Goal: Task Accomplishment & Management: Manage account settings

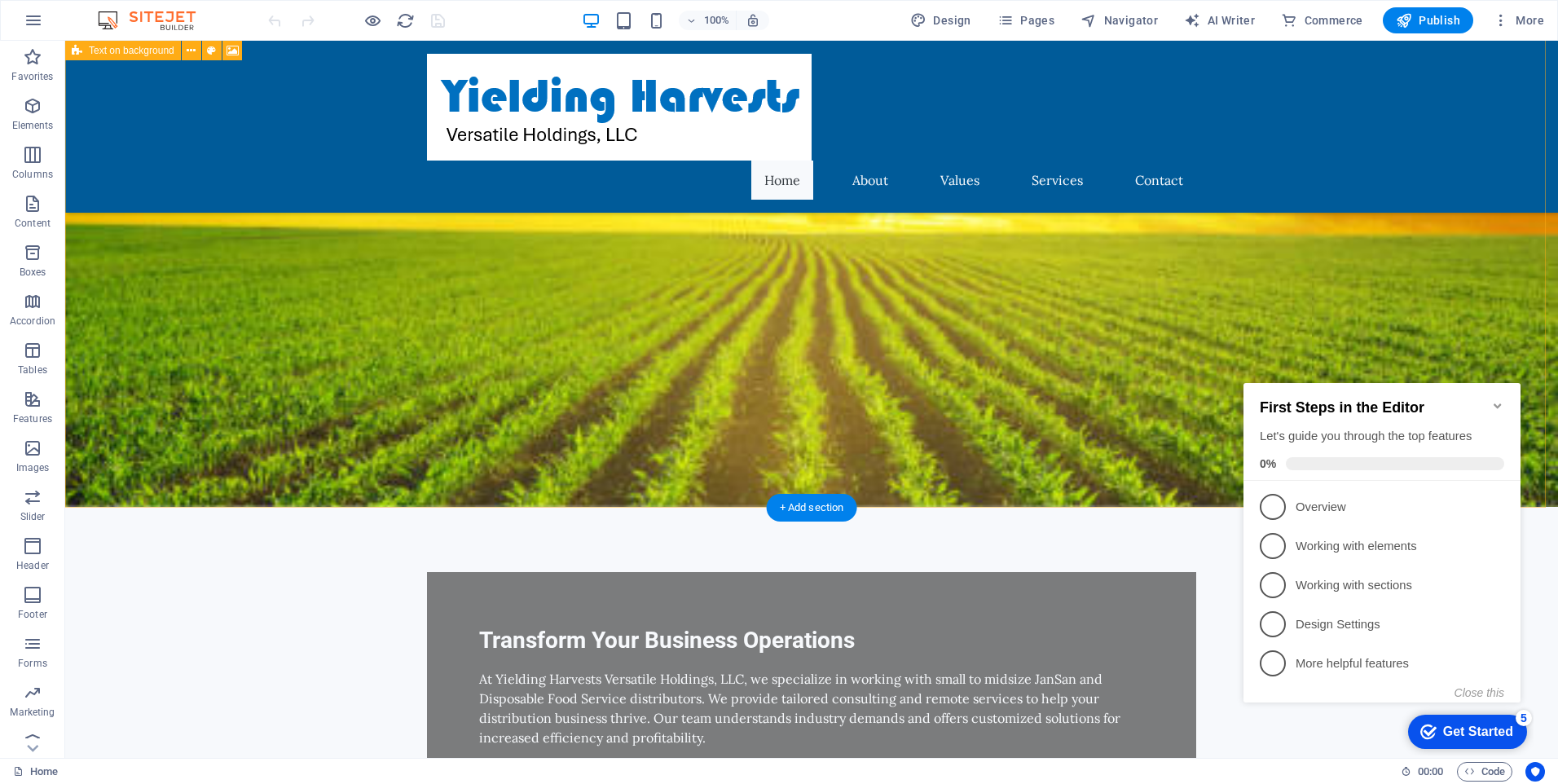
scroll to position [192, 0]
click at [662, 143] on div at bounding box center [811, 107] width 769 height 107
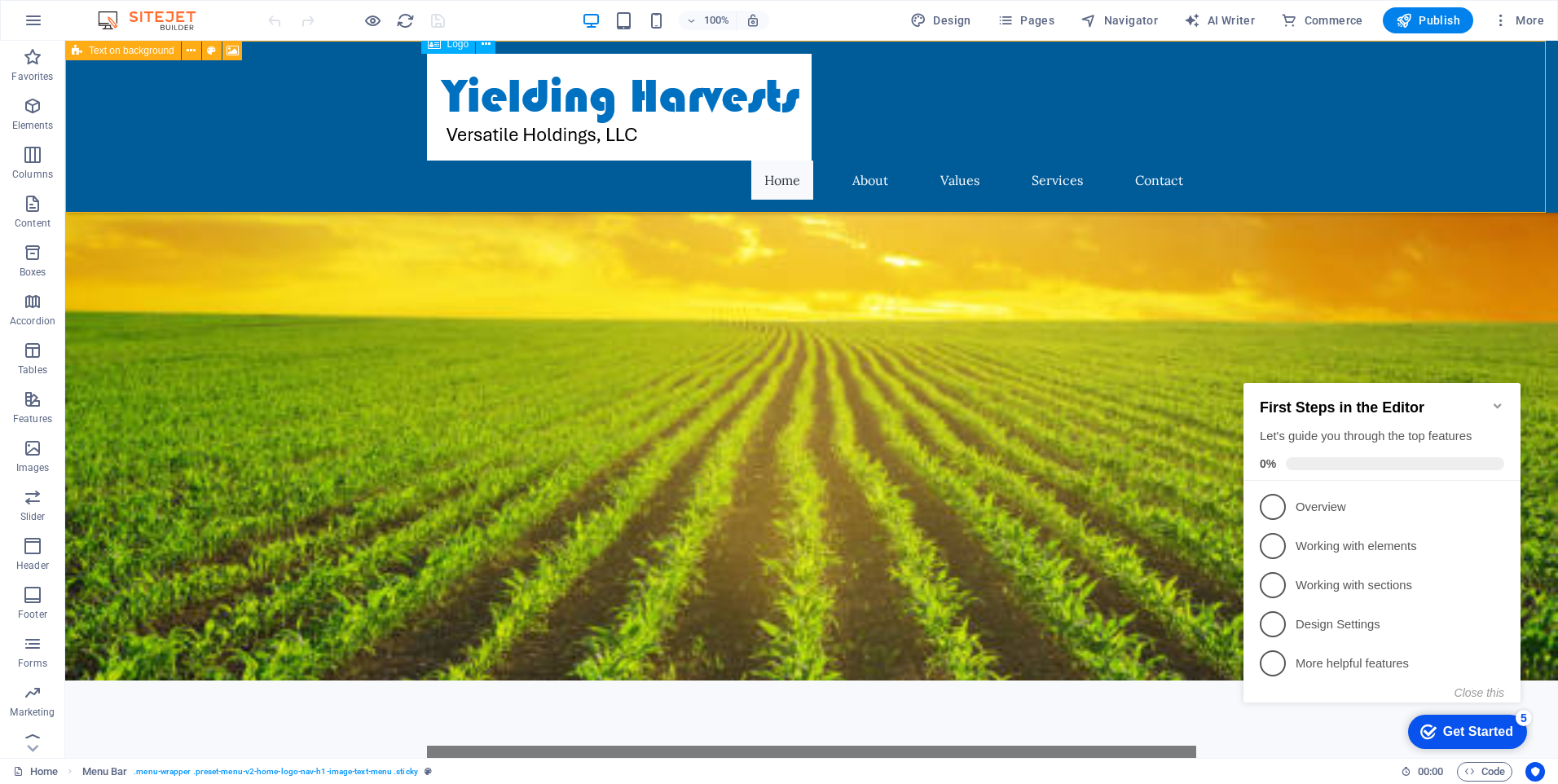
click at [662, 143] on div at bounding box center [811, 107] width 769 height 107
drag, startPoint x: 529, startPoint y: 94, endPoint x: 485, endPoint y: 103, distance: 44.9
click at [485, 103] on div at bounding box center [811, 107] width 769 height 107
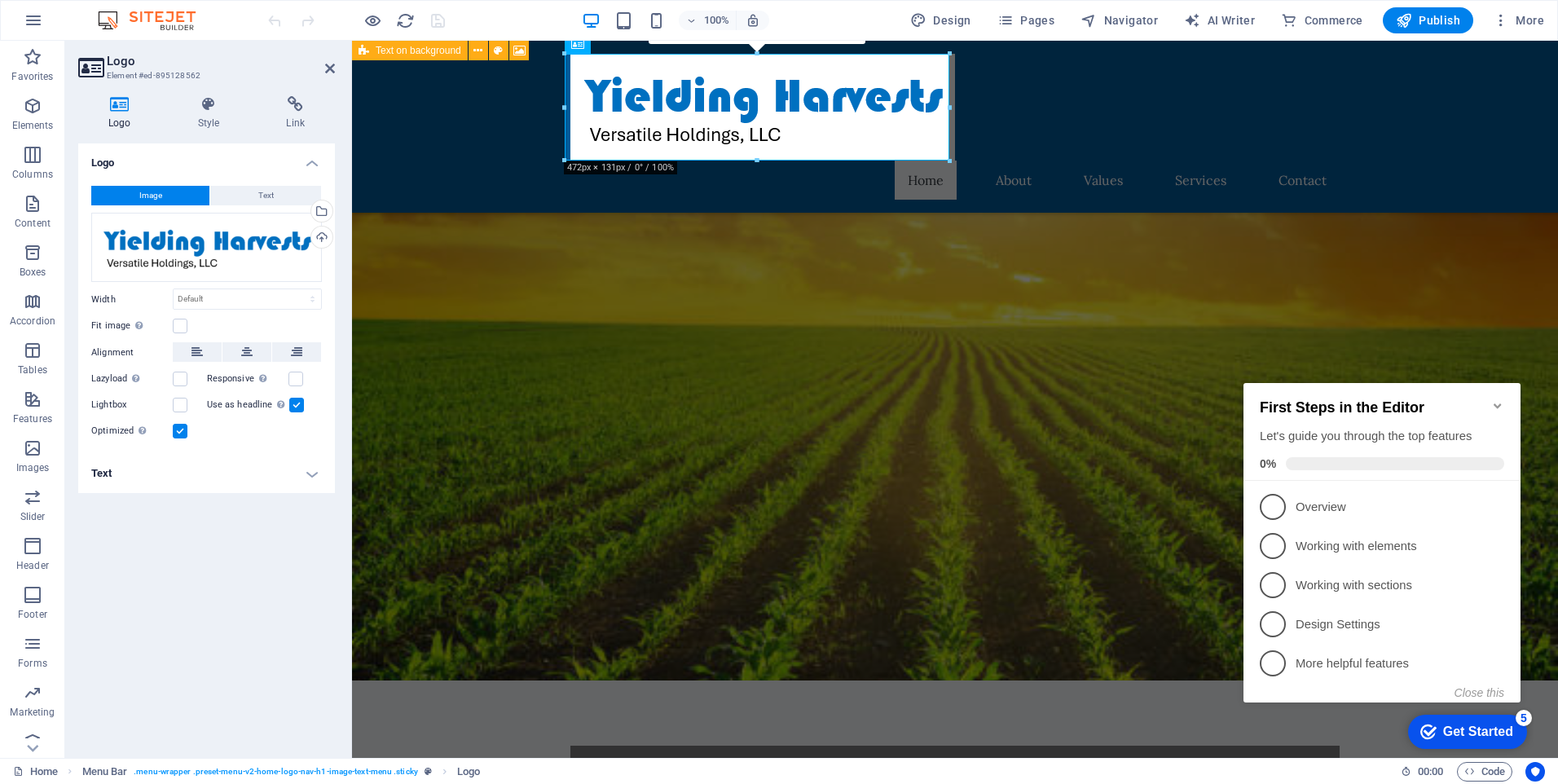
click at [312, 477] on h4 "Text" at bounding box center [206, 473] width 256 height 39
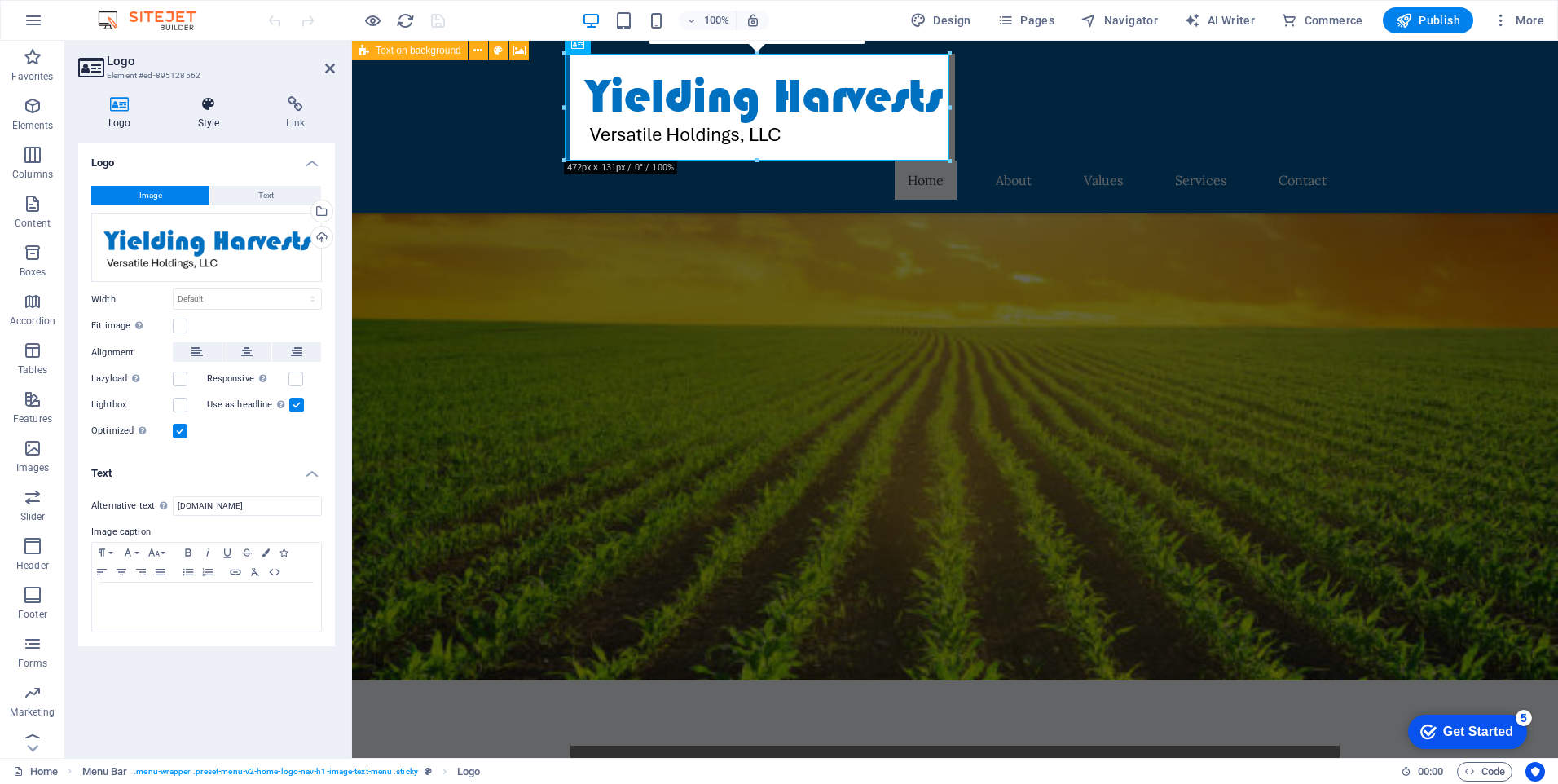
click at [204, 102] on div "Logo Style Link Logo Image Text Drag files here, click to choose files or selec…" at bounding box center [206, 421] width 283 height 675
click at [219, 111] on icon at bounding box center [209, 104] width 83 height 17
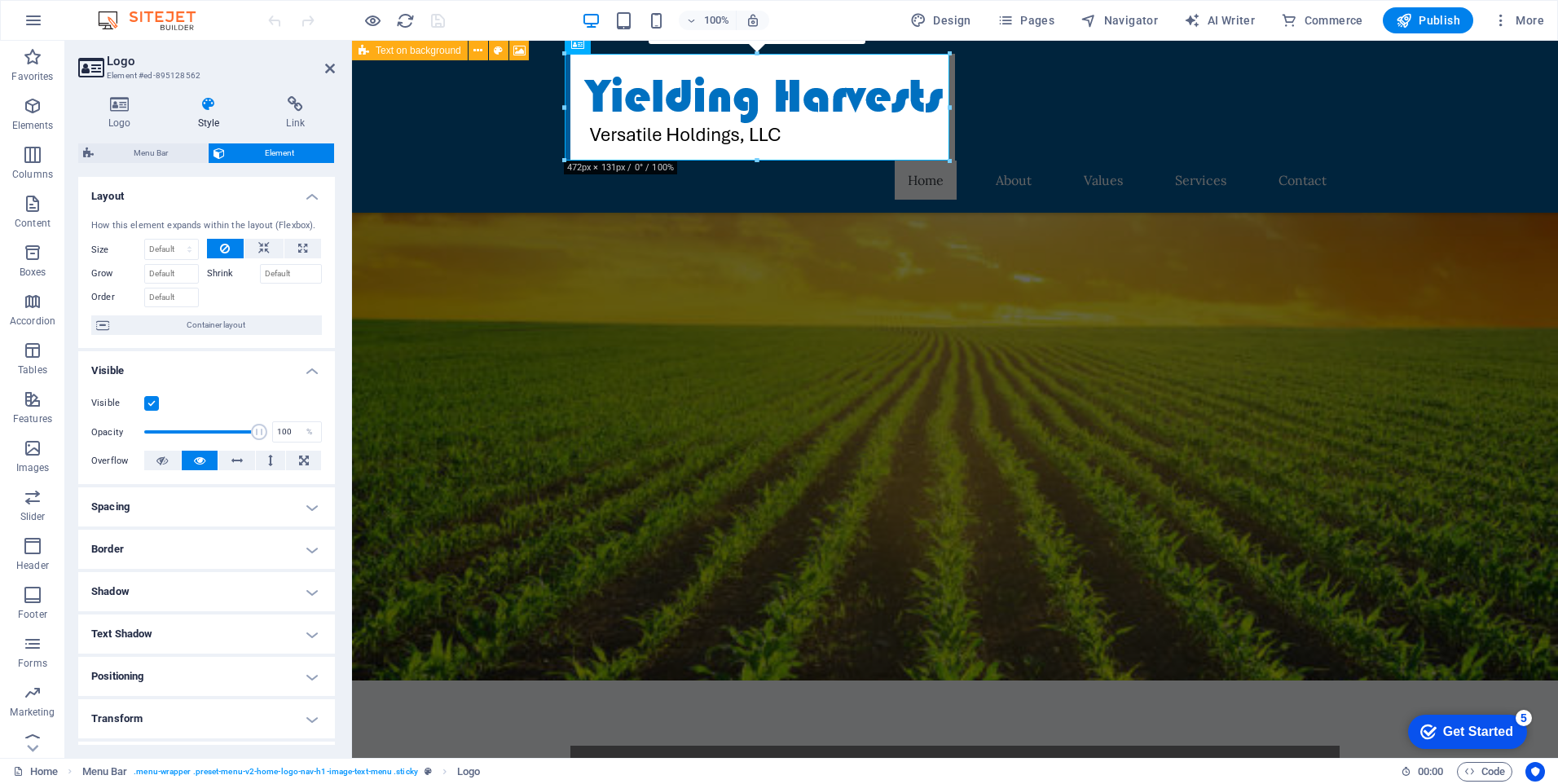
click at [287, 716] on h4 "Transform" at bounding box center [206, 718] width 256 height 39
drag, startPoint x: 335, startPoint y: 566, endPoint x: 334, endPoint y: 620, distance: 54.0
click at [334, 620] on div "Logo Style Link Logo Image Text Drag files here, click to choose files or selec…" at bounding box center [206, 421] width 283 height 675
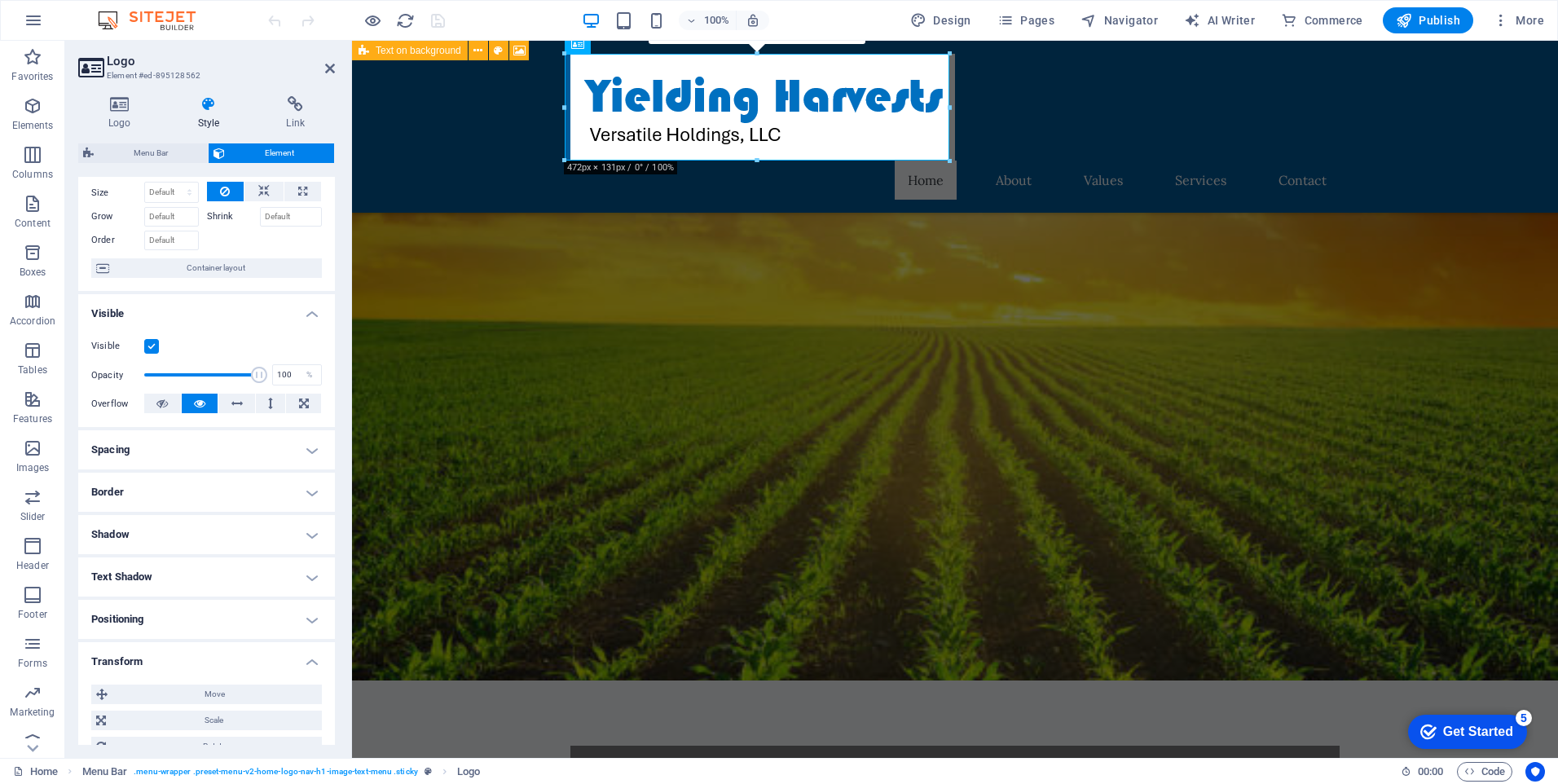
scroll to position [52, 0]
click at [289, 483] on h4 "Border" at bounding box center [206, 497] width 256 height 39
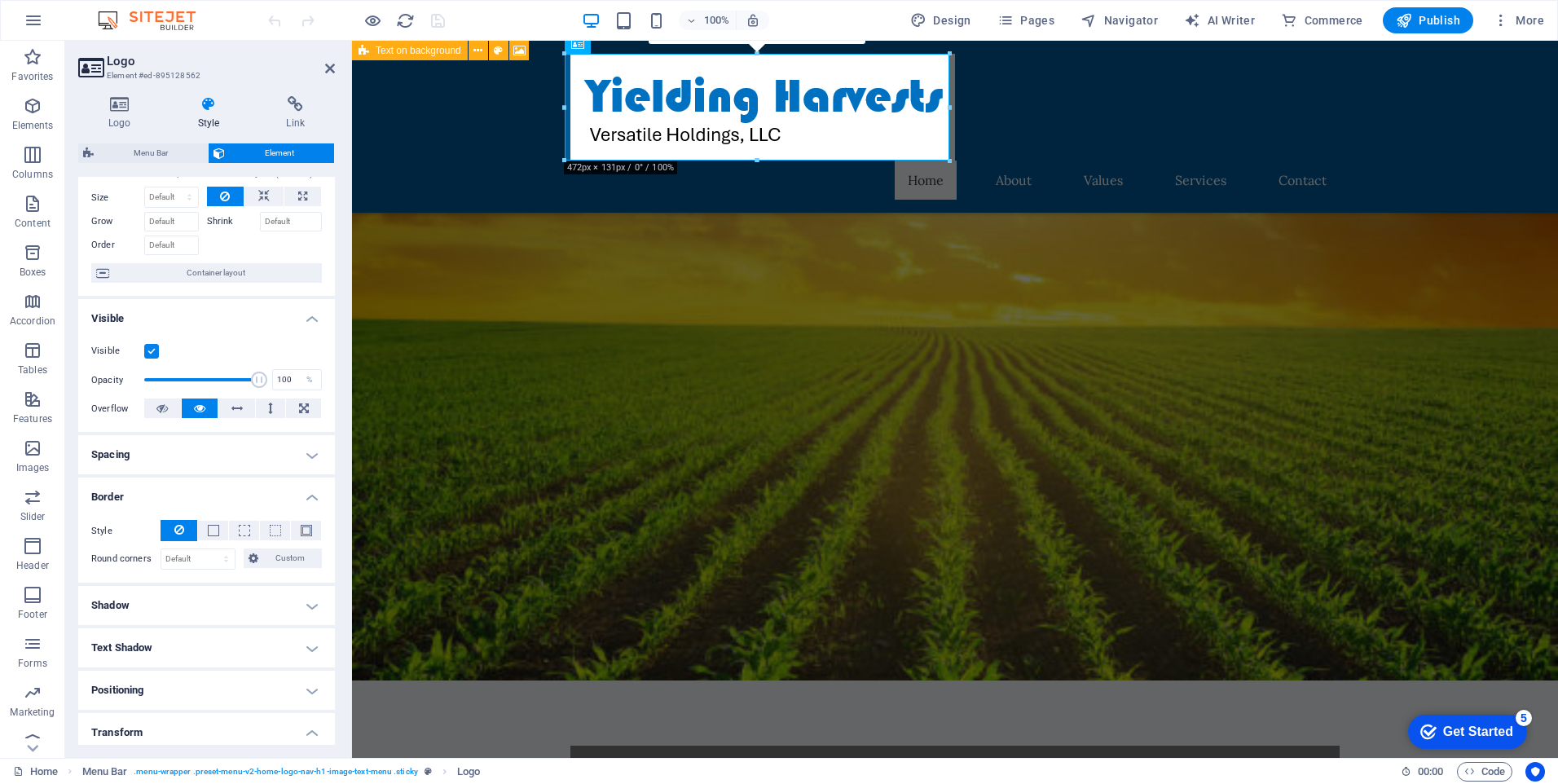
click at [289, 483] on h4 "Border" at bounding box center [206, 492] width 256 height 29
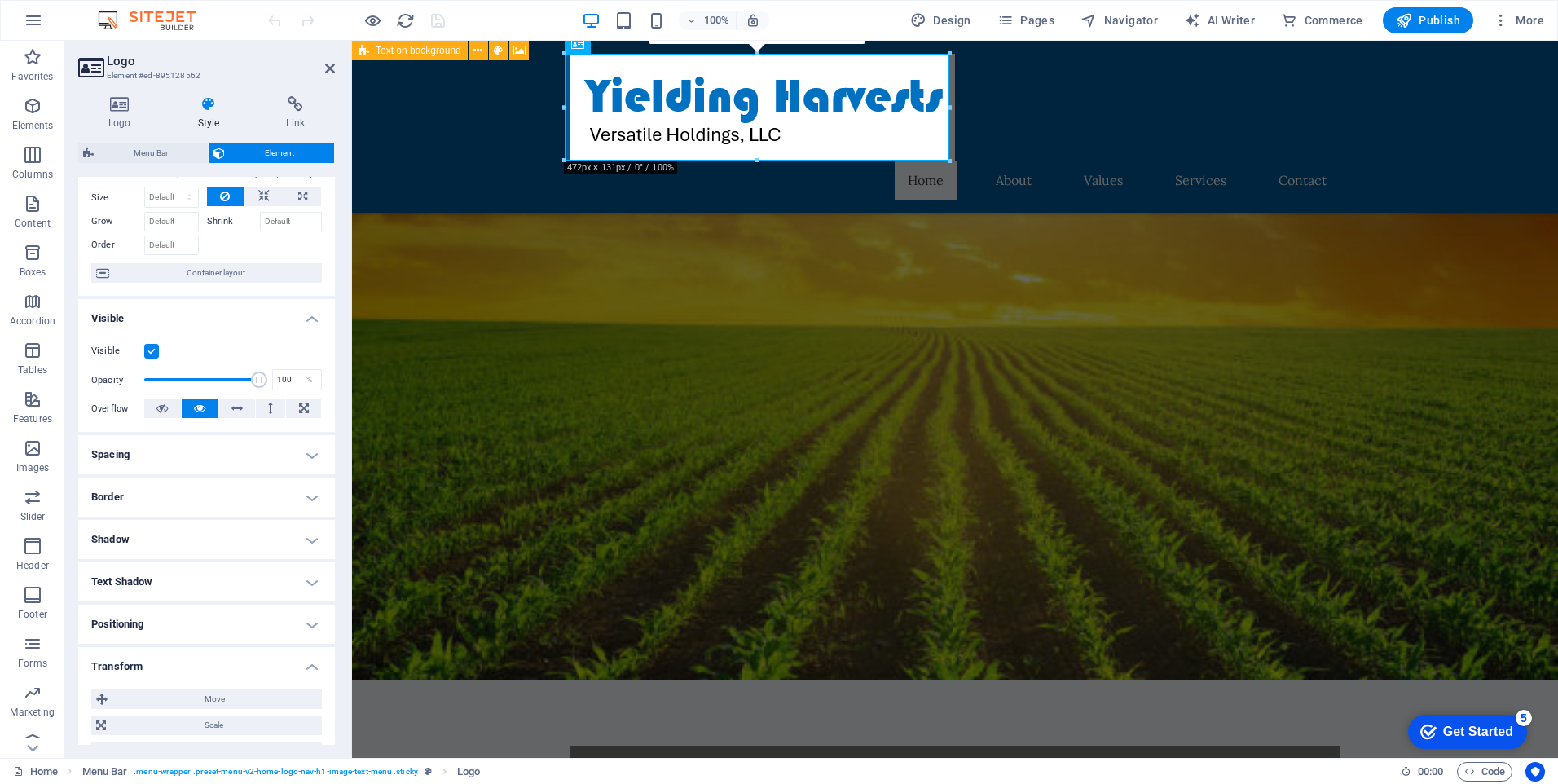
click at [289, 483] on h4 "Border" at bounding box center [206, 497] width 256 height 39
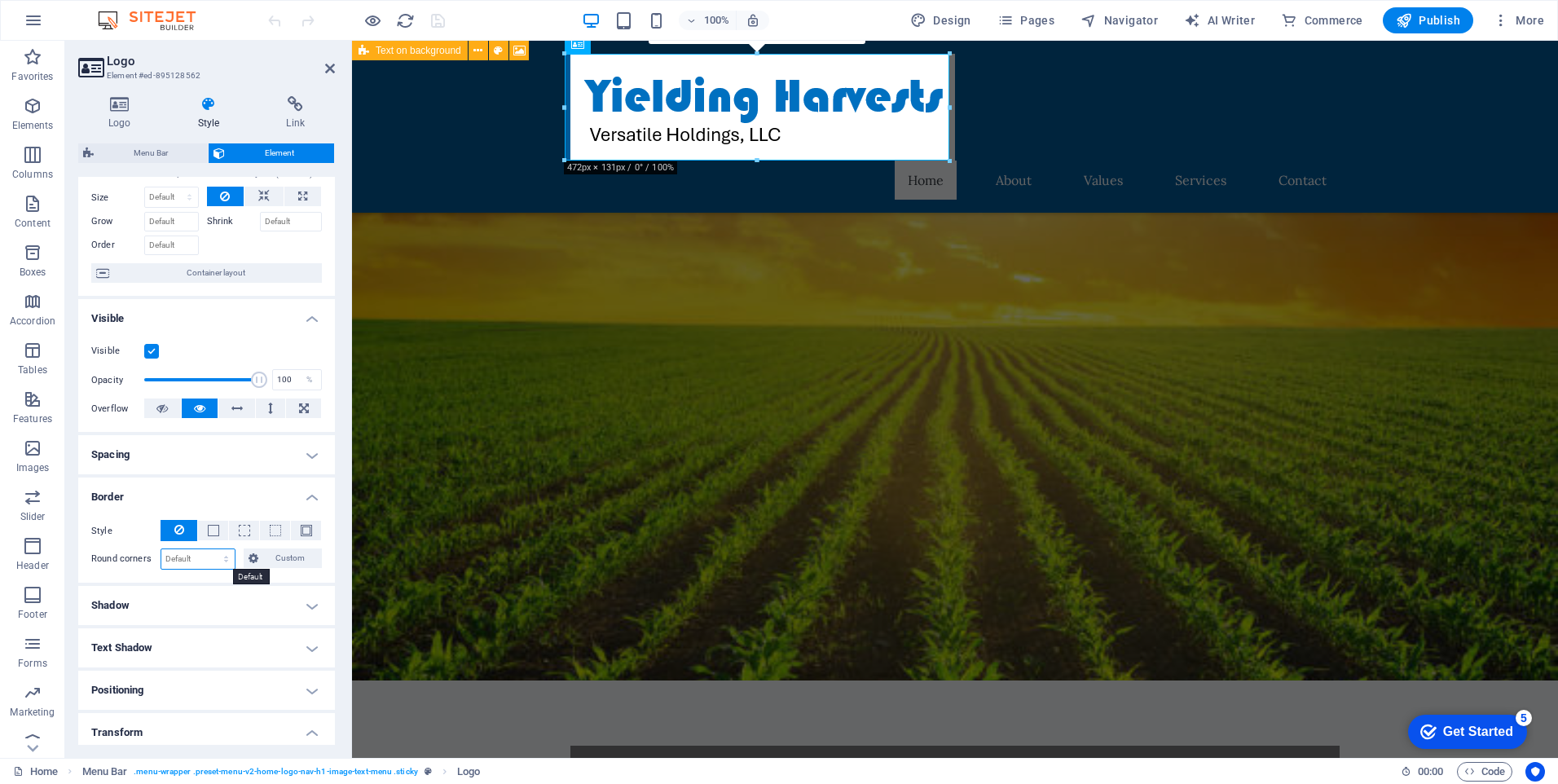
click at [205, 564] on select "Default px rem % vh vw Custom" at bounding box center [198, 559] width 74 height 19
select select "px"
click at [211, 549] on select "Default px rem % vh vw Custom" at bounding box center [198, 559] width 74 height 19
type input "100"
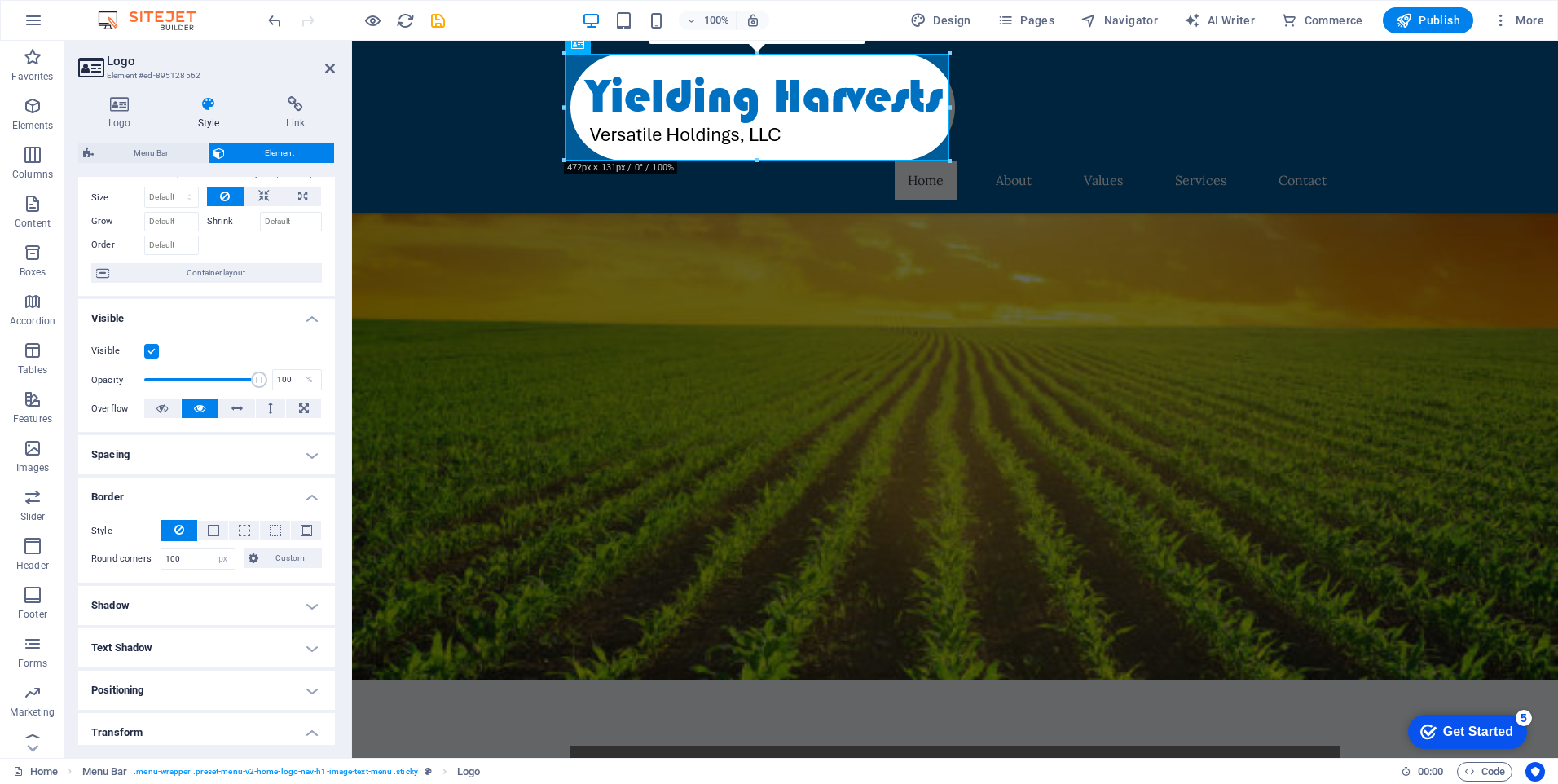
click at [1048, 338] on figure at bounding box center [955, 350] width 1206 height 659
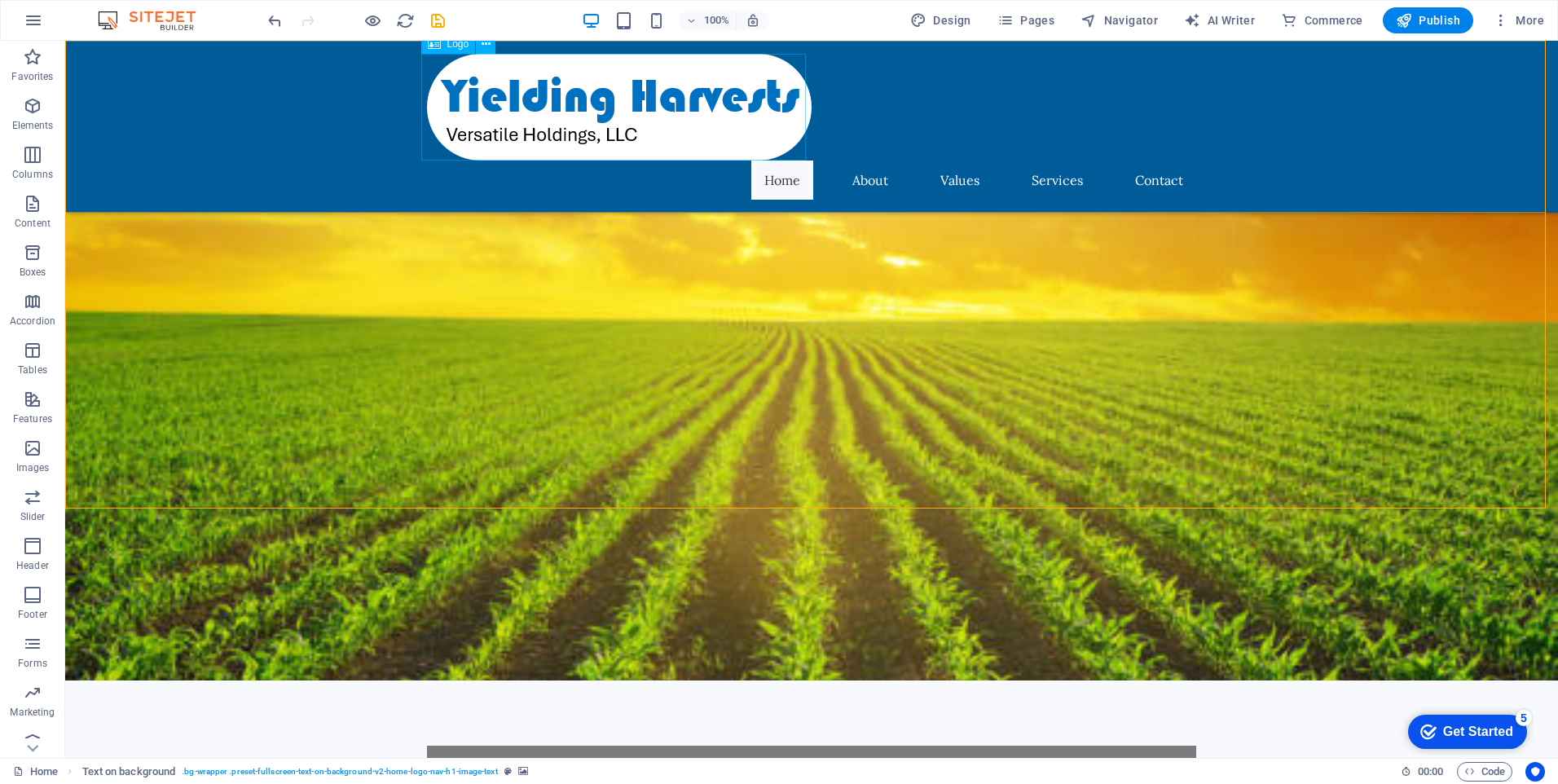
click at [476, 81] on div at bounding box center [811, 107] width 769 height 107
select select "px"
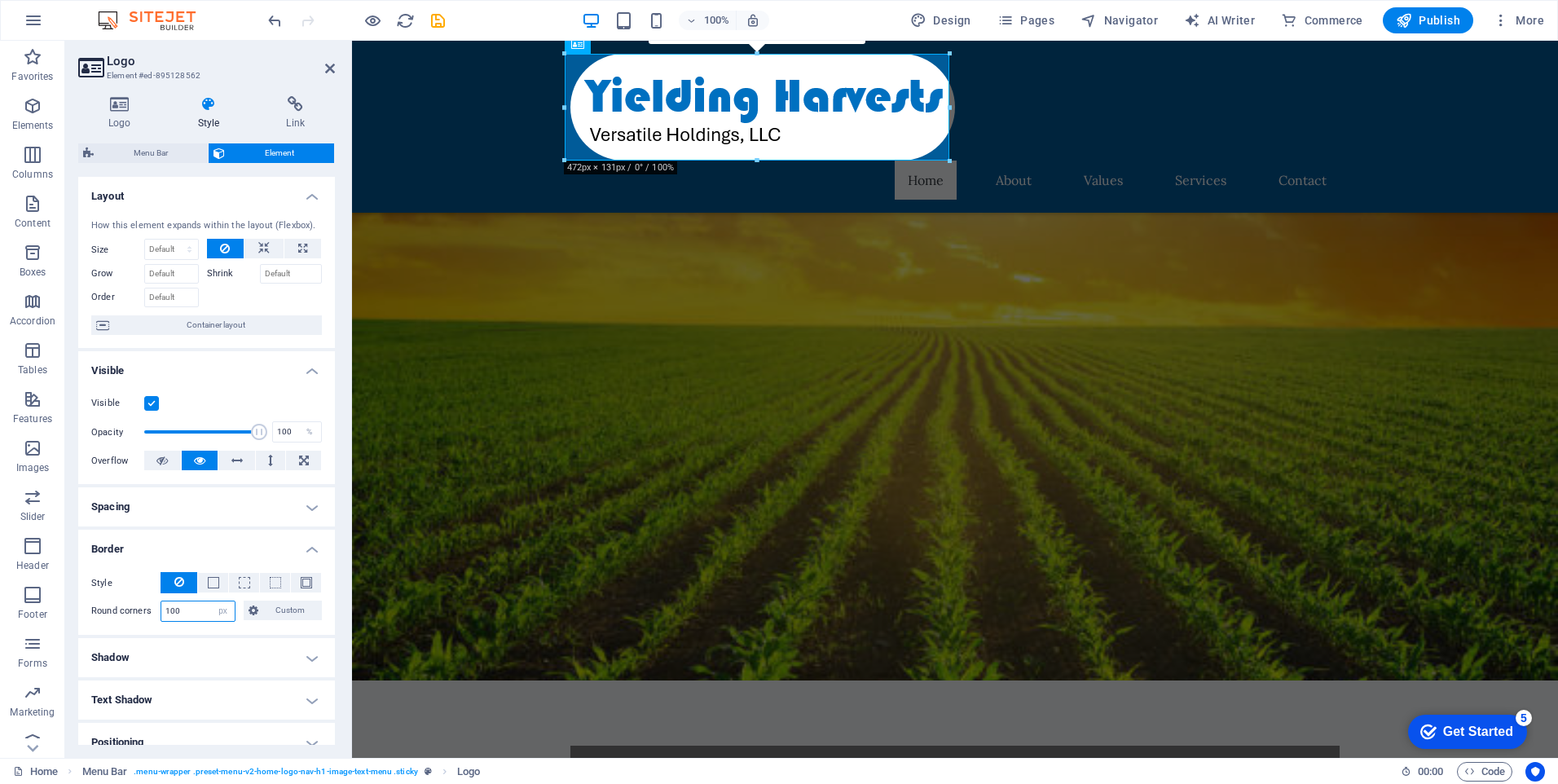
click at [188, 606] on input "100" at bounding box center [198, 610] width 74 height 19
type input "1"
type input "25"
click at [292, 653] on h4 "Shadow" at bounding box center [206, 657] width 256 height 39
drag, startPoint x: 292, startPoint y: 653, endPoint x: 236, endPoint y: 691, distance: 67.7
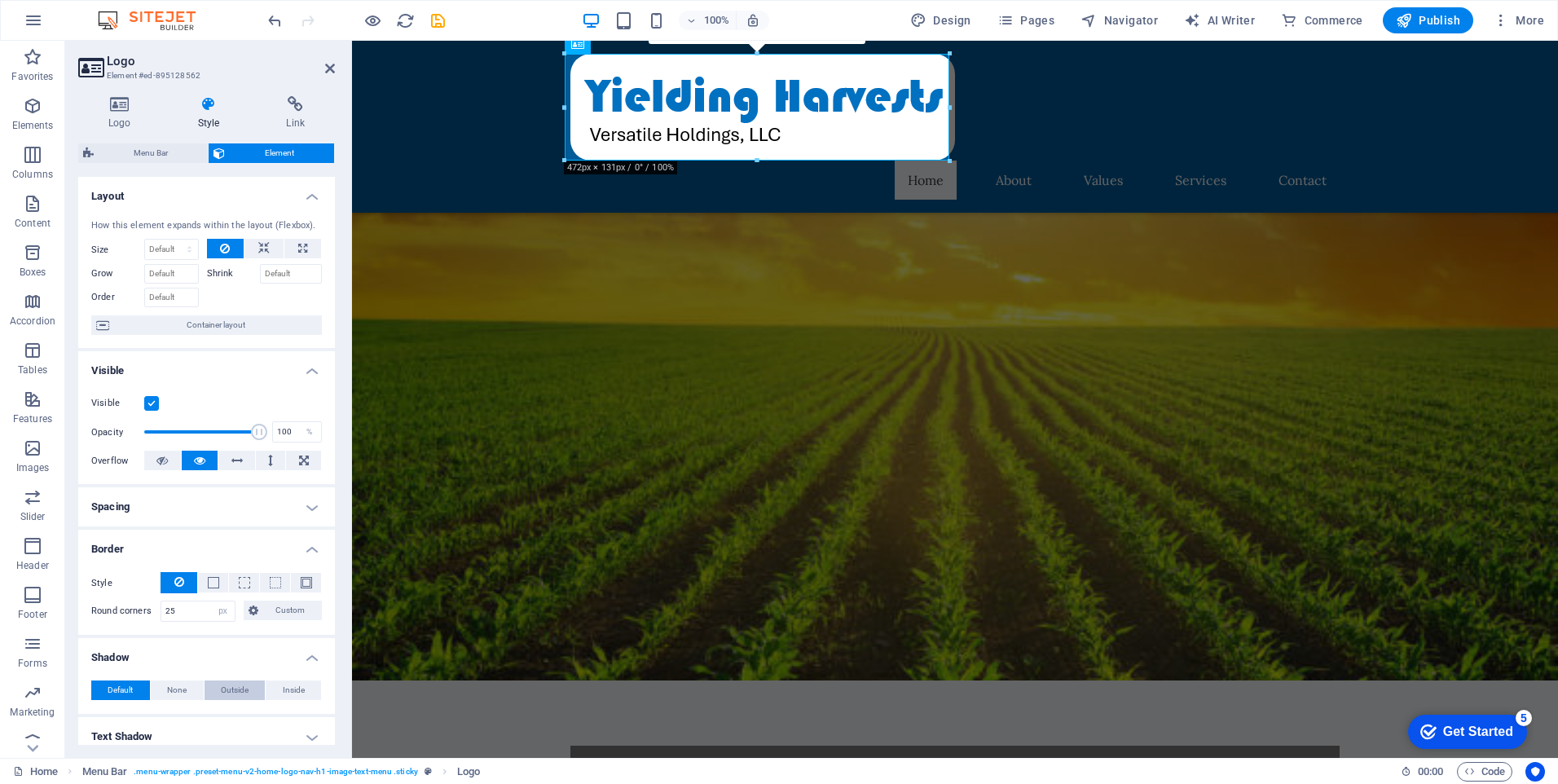
click at [236, 691] on li "Shadow Default None Outside Inside Color X offset 0 px rem vh vw Y offset 0 px …" at bounding box center [206, 675] width 256 height 76
click at [236, 691] on span "Outside" at bounding box center [234, 690] width 28 height 19
type input "2"
type input "4"
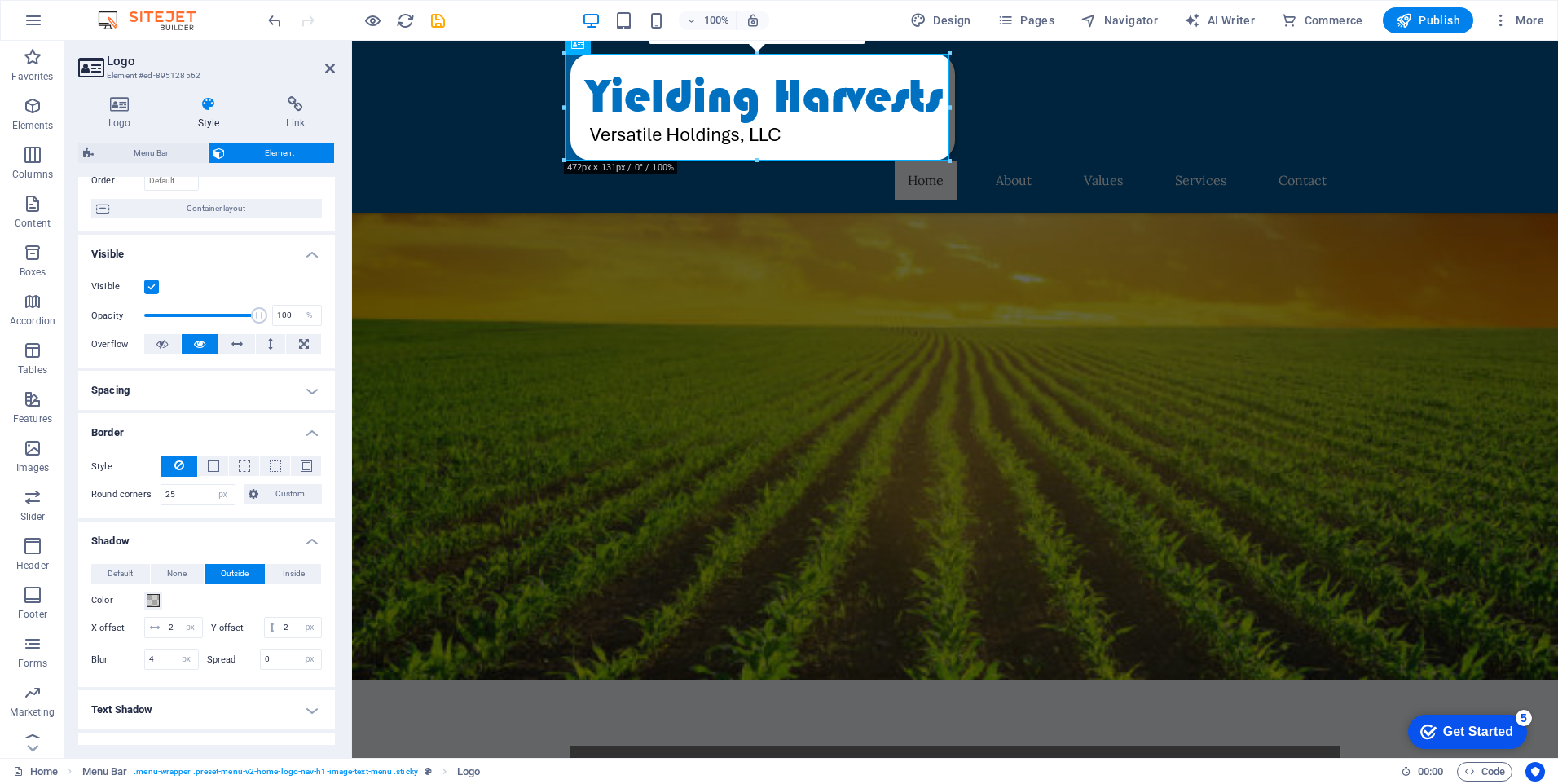
scroll to position [449, 0]
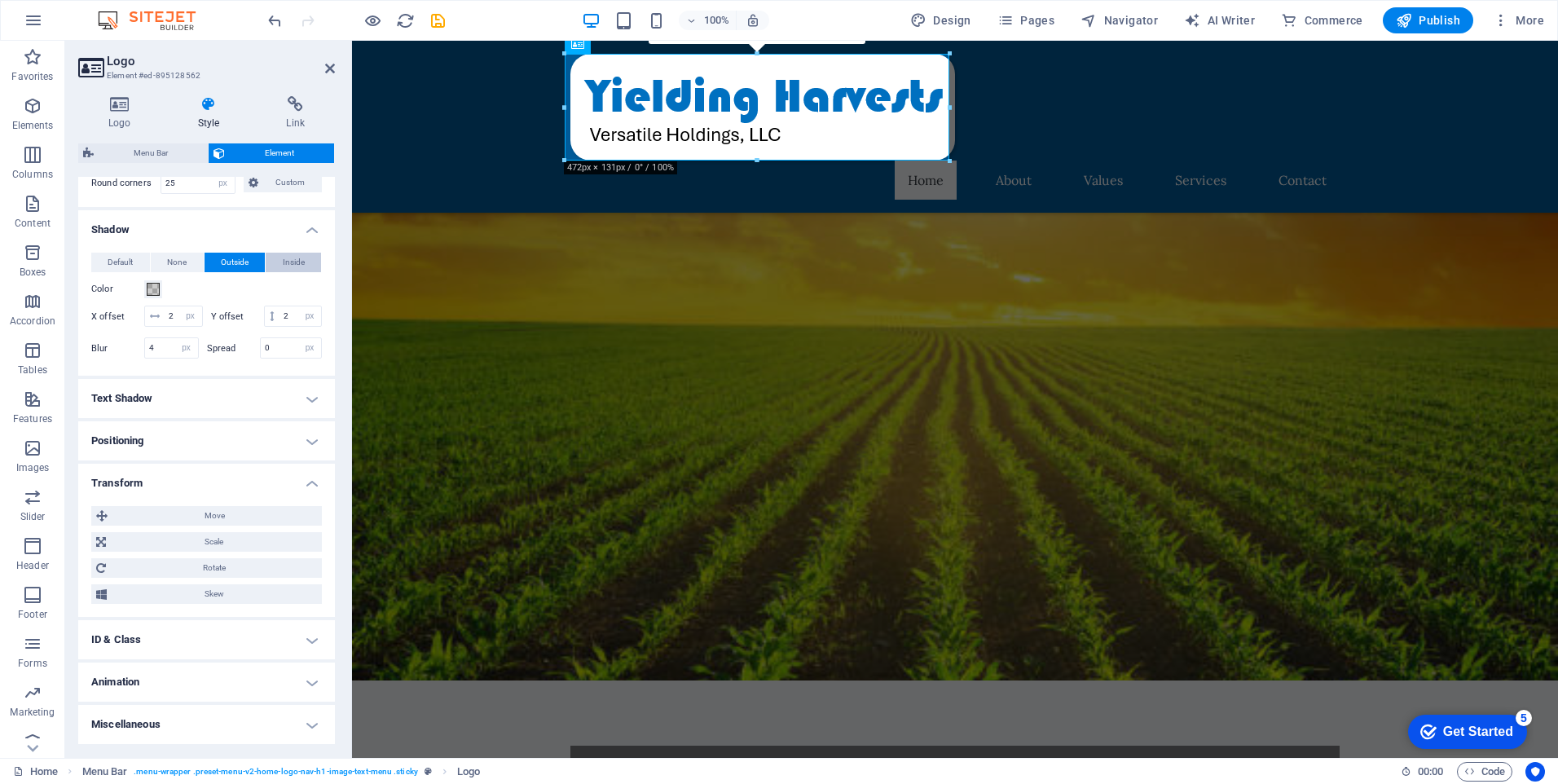
click at [279, 252] on button "Inside" at bounding box center [293, 261] width 55 height 19
click at [217, 252] on button "Outside" at bounding box center [235, 261] width 61 height 19
click at [156, 283] on span at bounding box center [154, 290] width 13 height 13
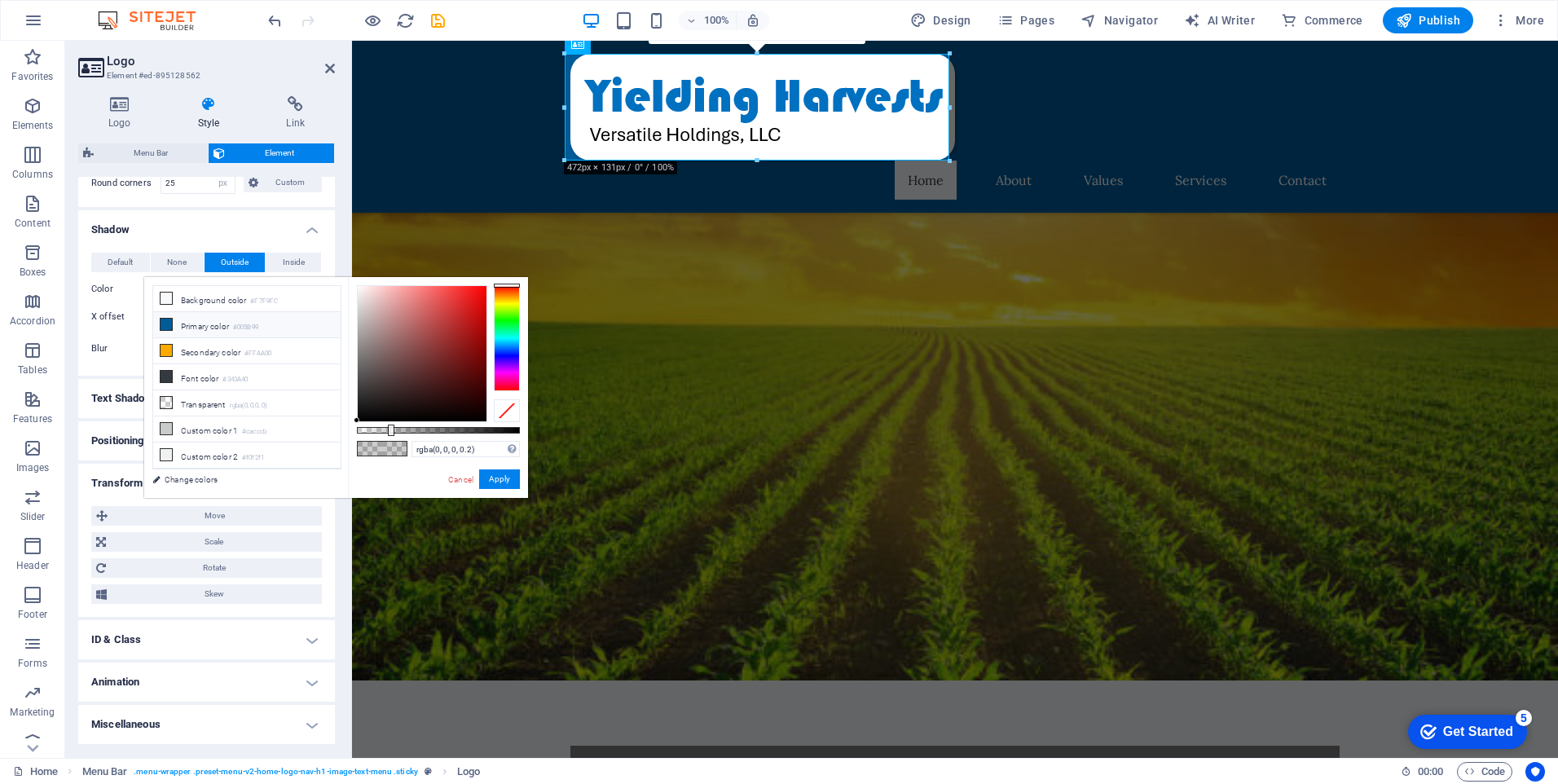
click at [186, 321] on li "Primary color #005B99" at bounding box center [246, 325] width 187 height 26
type input "#005b99"
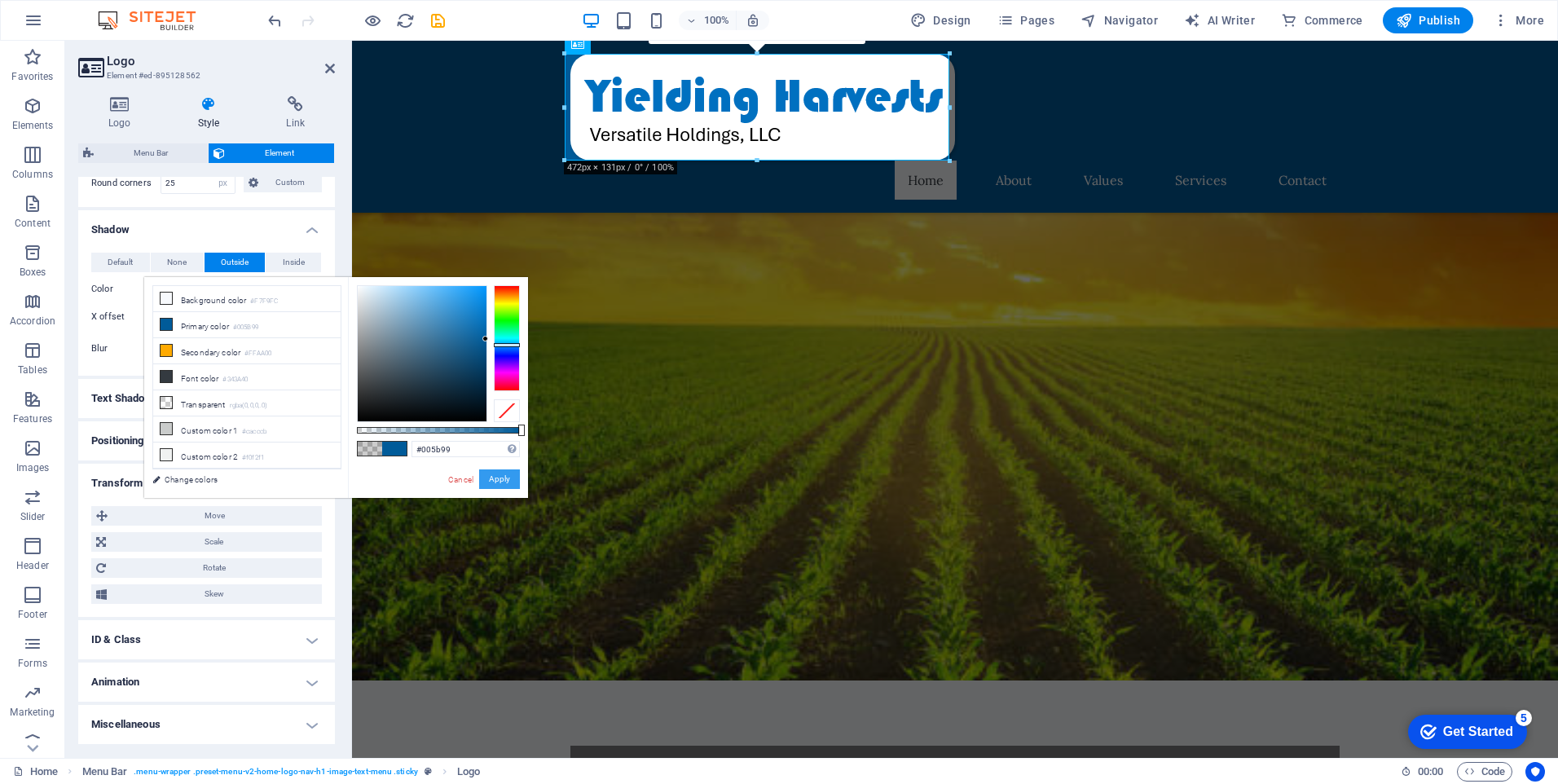
click at [500, 485] on button "Apply" at bounding box center [500, 478] width 41 height 19
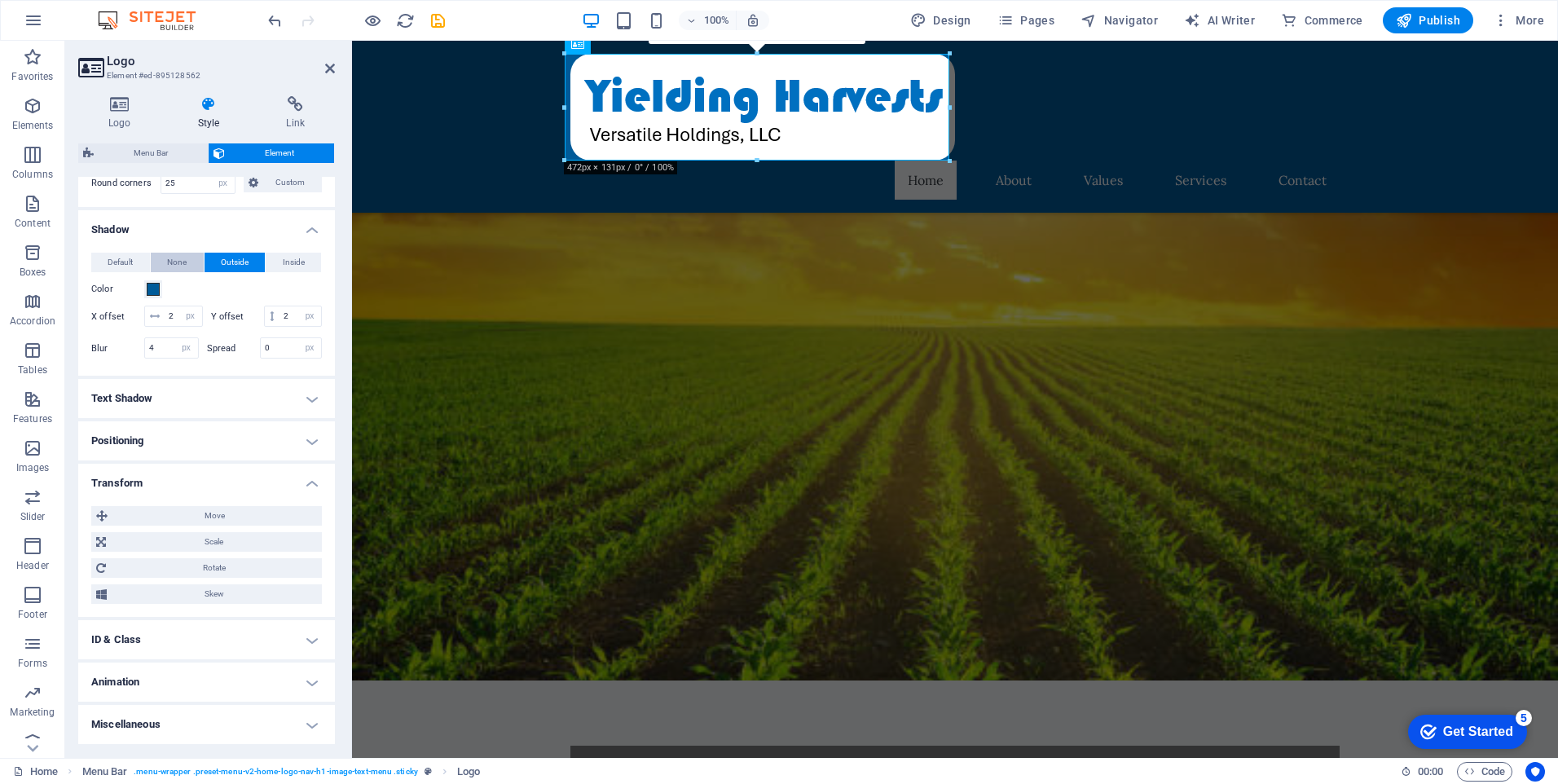
click at [186, 252] on button "None" at bounding box center [176, 261] width 53 height 19
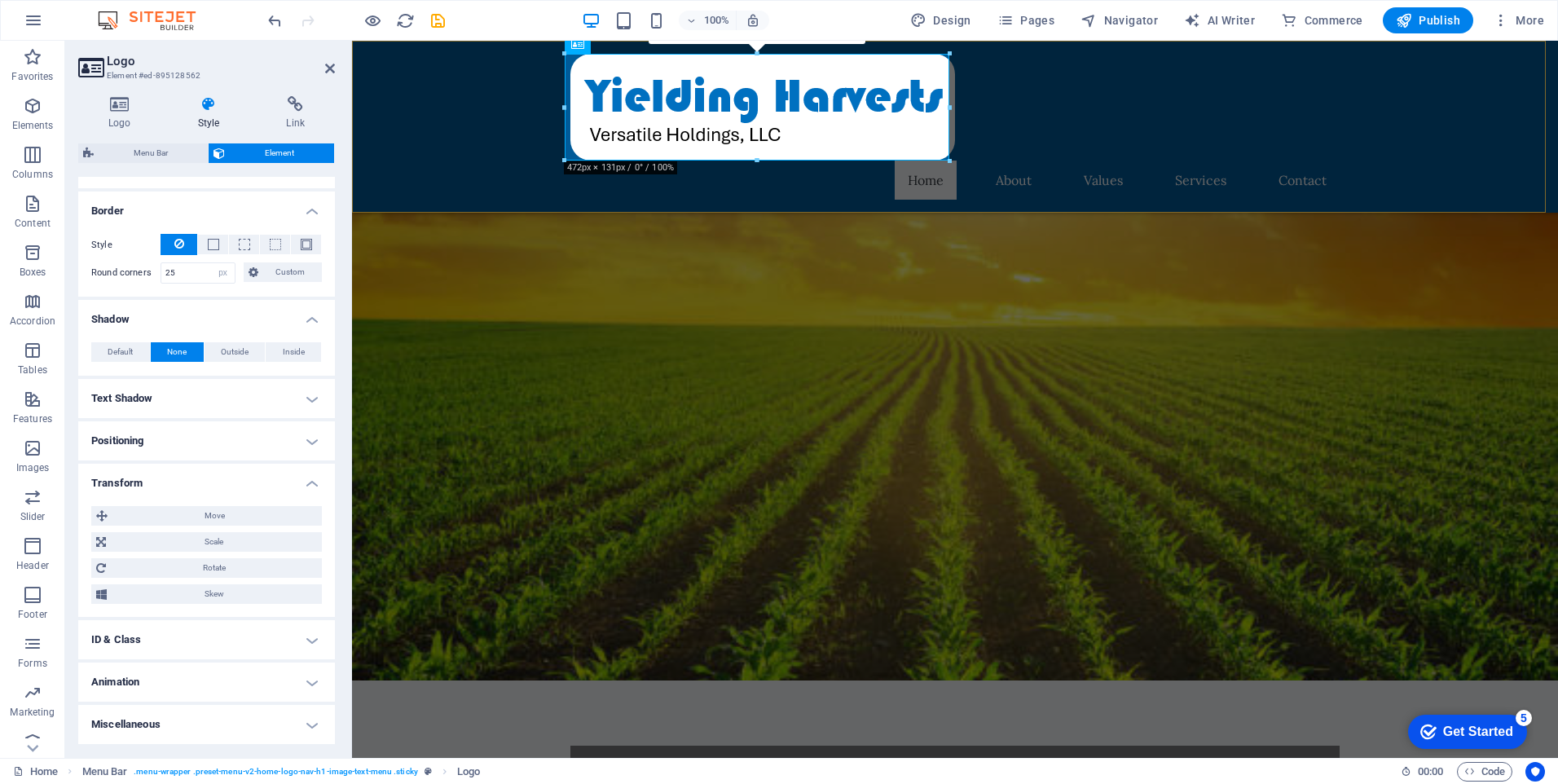
drag, startPoint x: 539, startPoint y: 276, endPoint x: 454, endPoint y: 159, distance: 144.6
click at [329, 63] on icon at bounding box center [330, 68] width 10 height 13
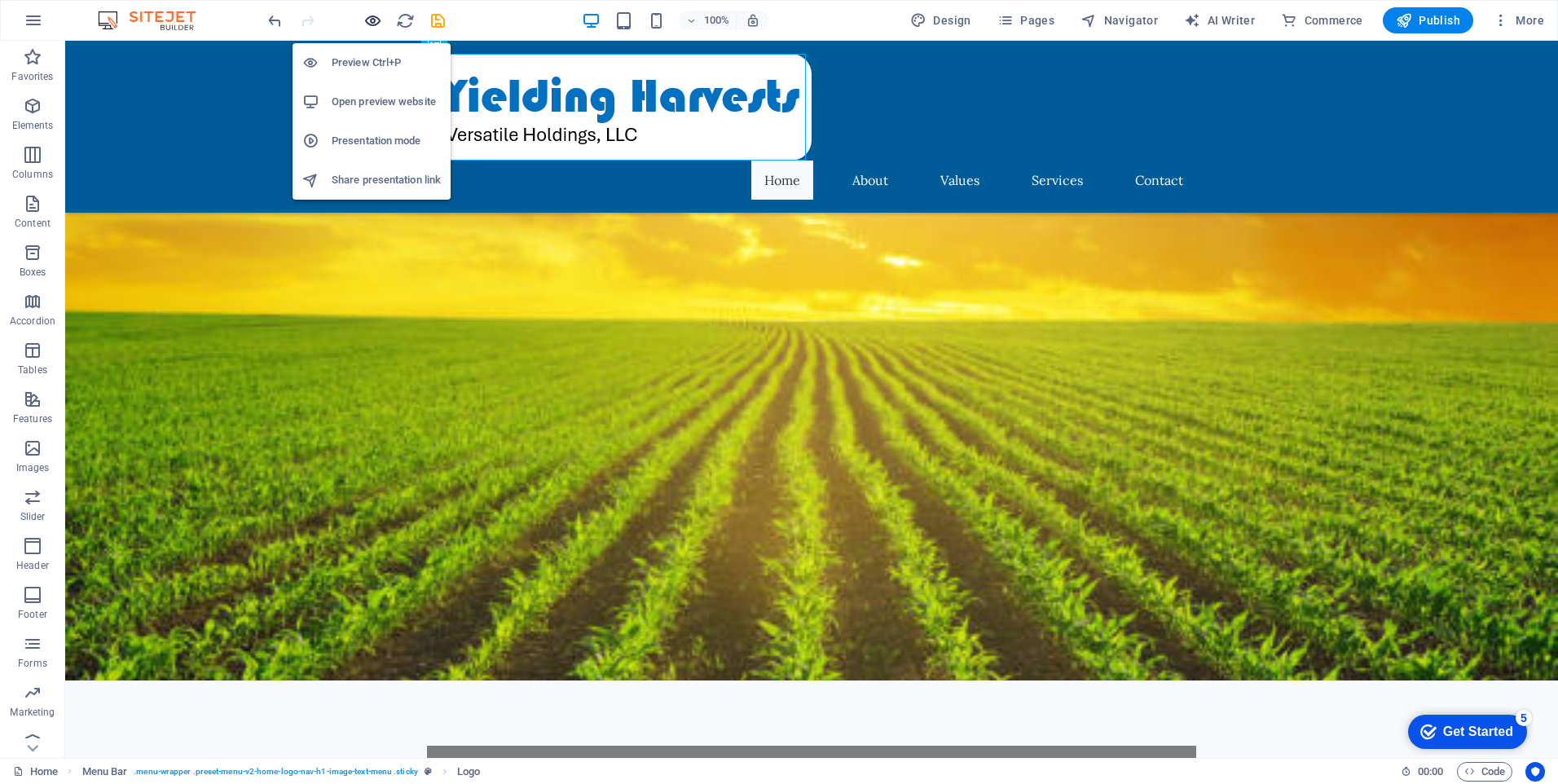
click at [368, 16] on icon "button" at bounding box center [373, 21] width 18 height 18
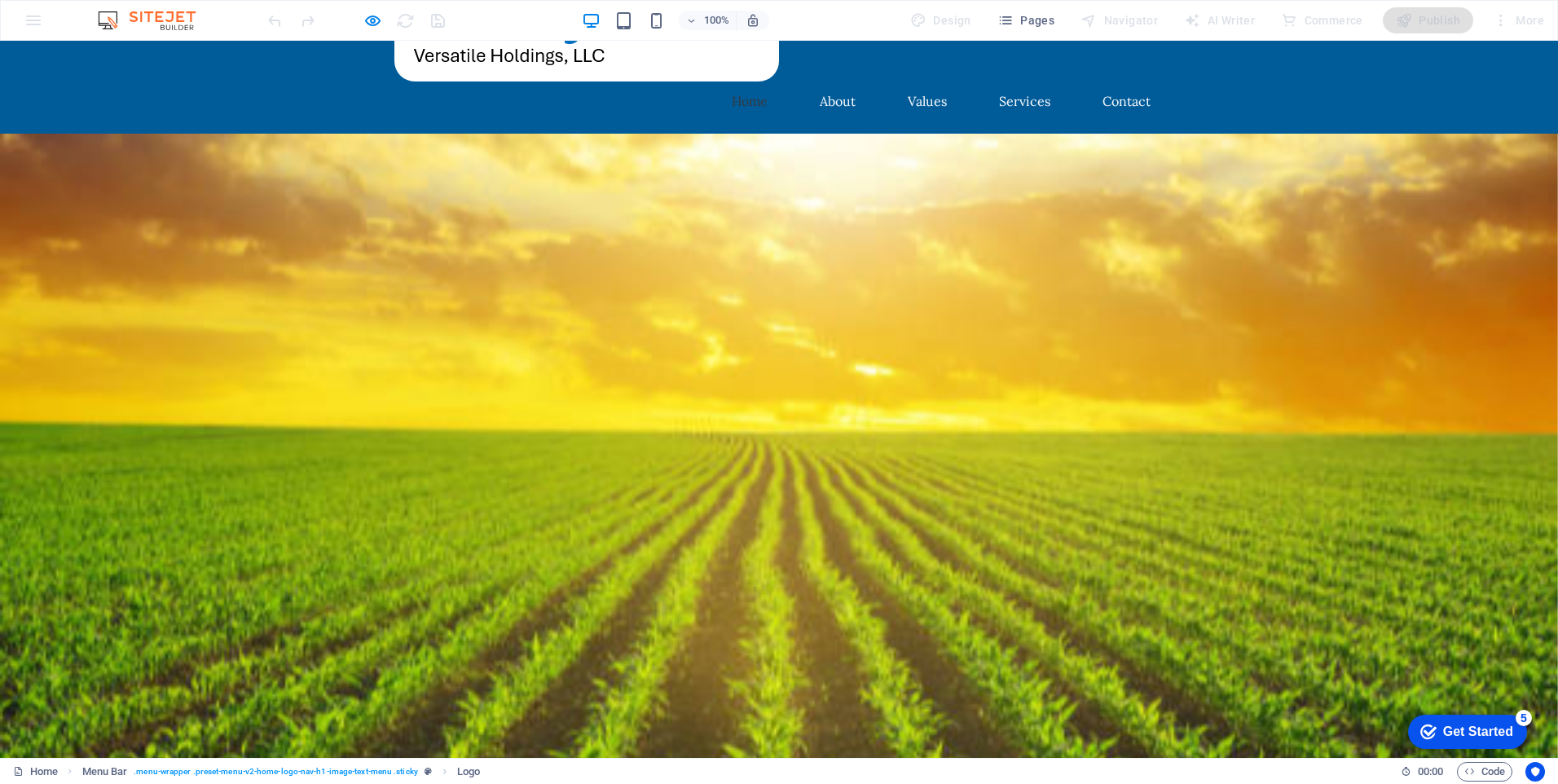
scroll to position [0, 0]
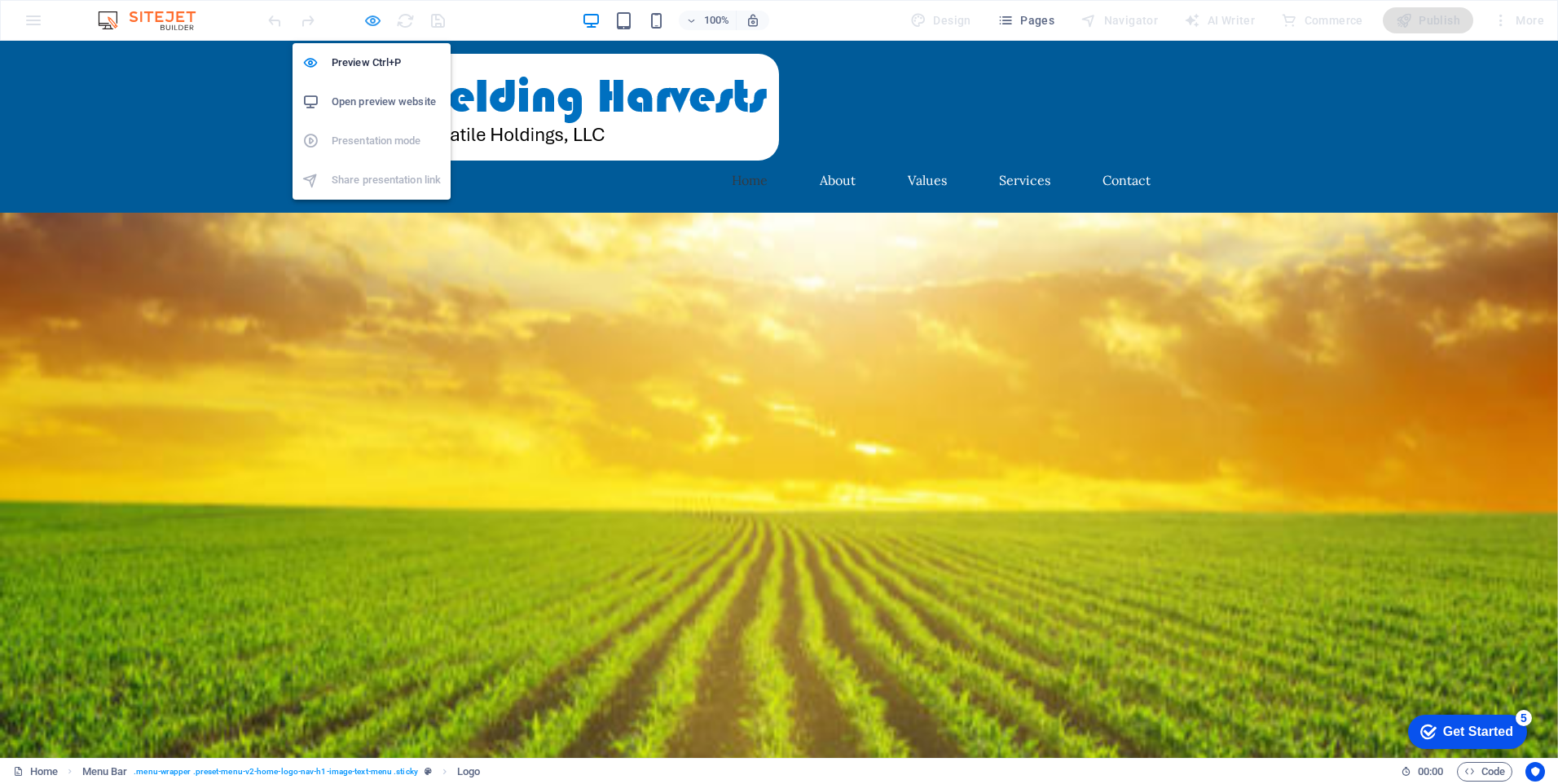
click at [369, 21] on icon "button" at bounding box center [373, 21] width 18 height 18
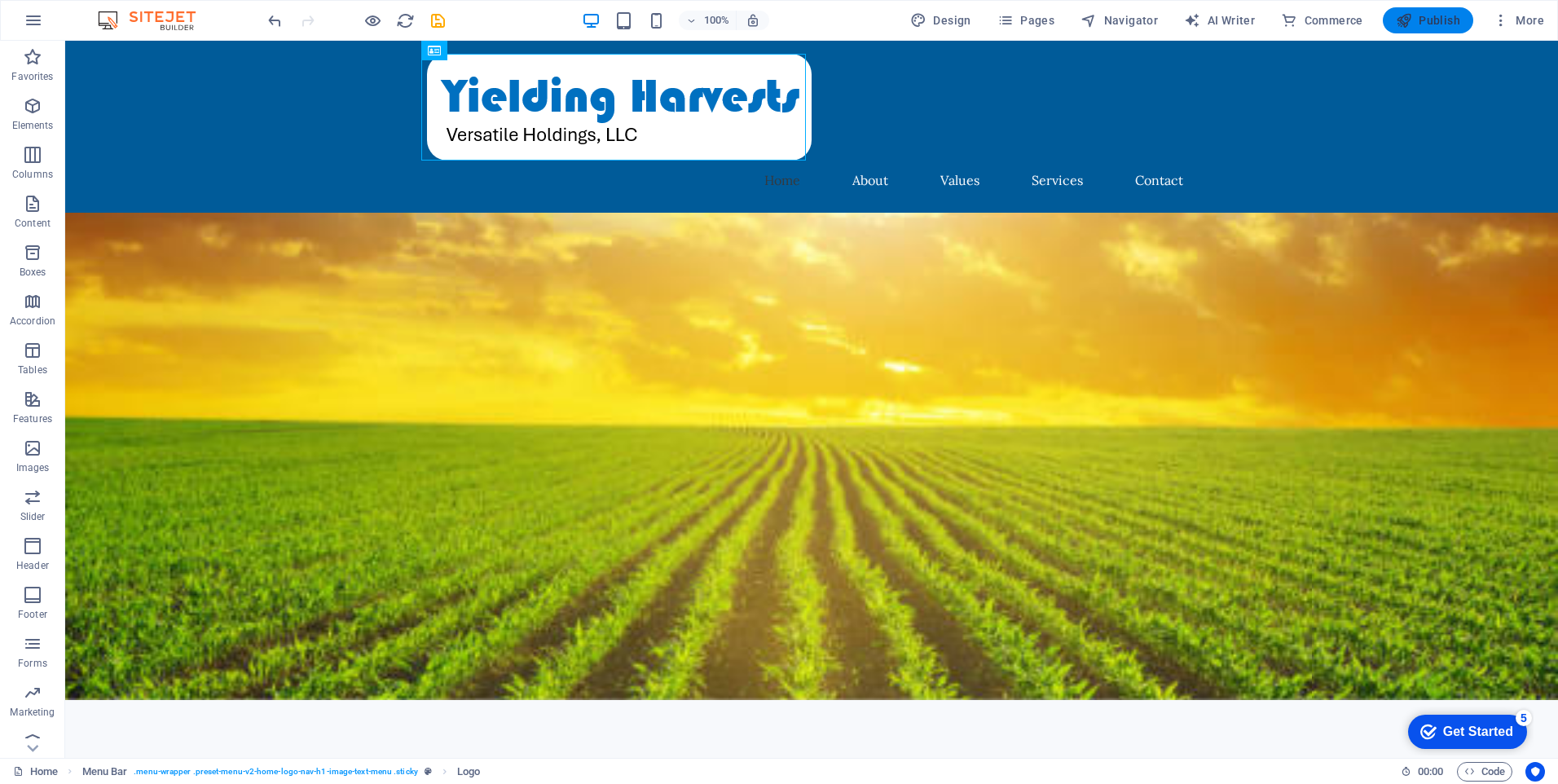
click at [1419, 22] on span "Publish" at bounding box center [1428, 21] width 64 height 17
